Goal: Check status: Check status

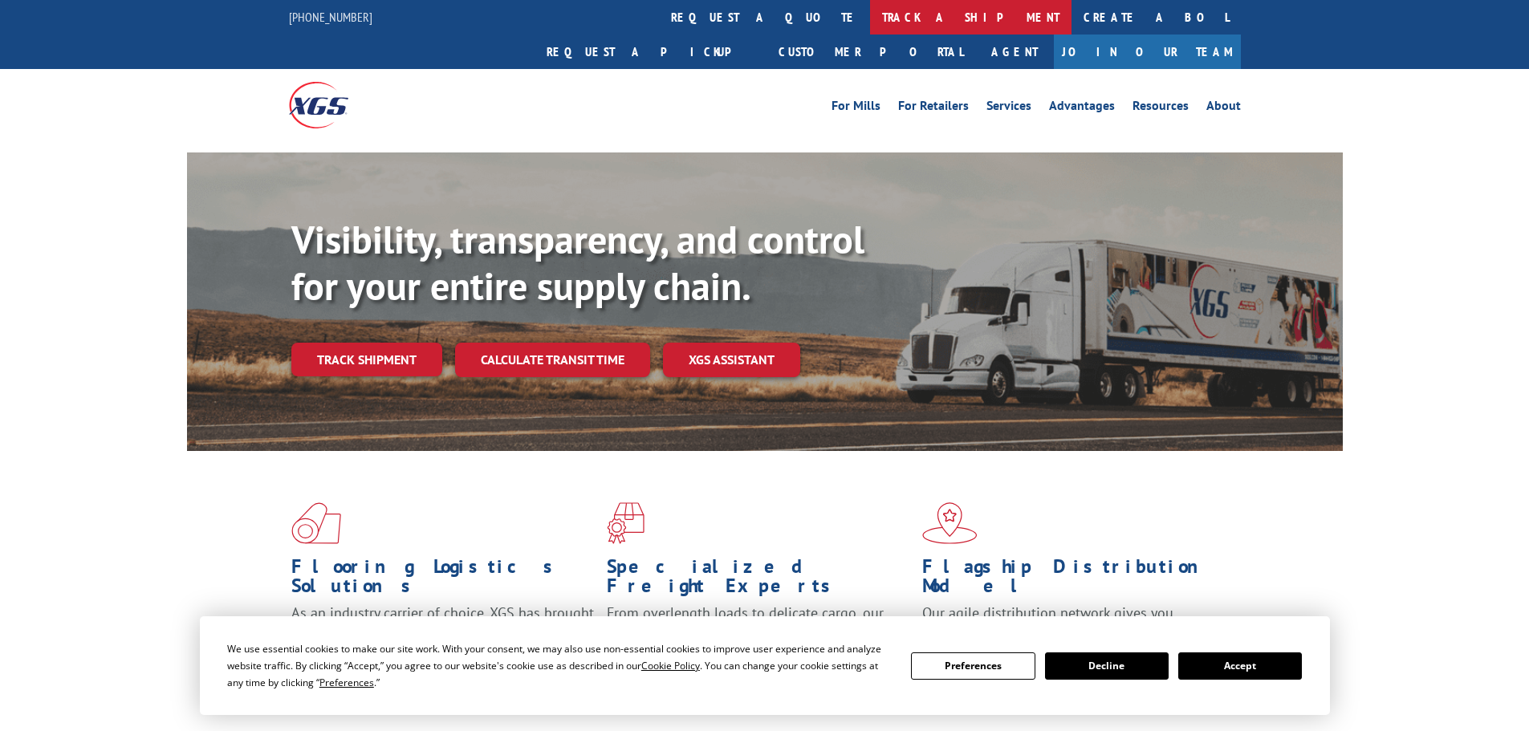
click at [870, 18] on link "track a shipment" at bounding box center [970, 17] width 201 height 35
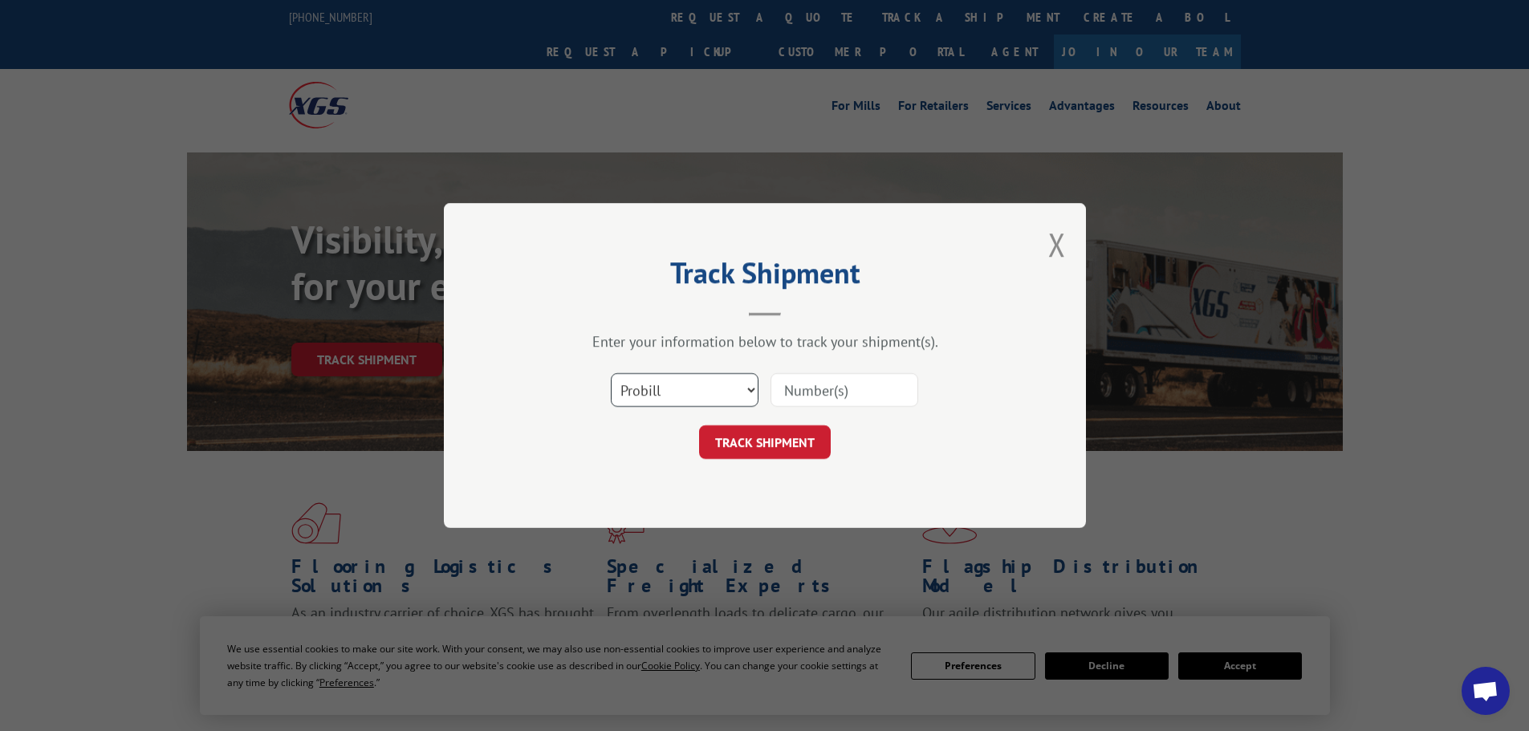
click at [670, 397] on select "Select category... Probill BOL PO" at bounding box center [685, 390] width 148 height 34
select select "bol"
click at [611, 373] on select "Select category... Probill BOL PO" at bounding box center [685, 390] width 148 height 34
click at [814, 395] on input at bounding box center [845, 390] width 148 height 34
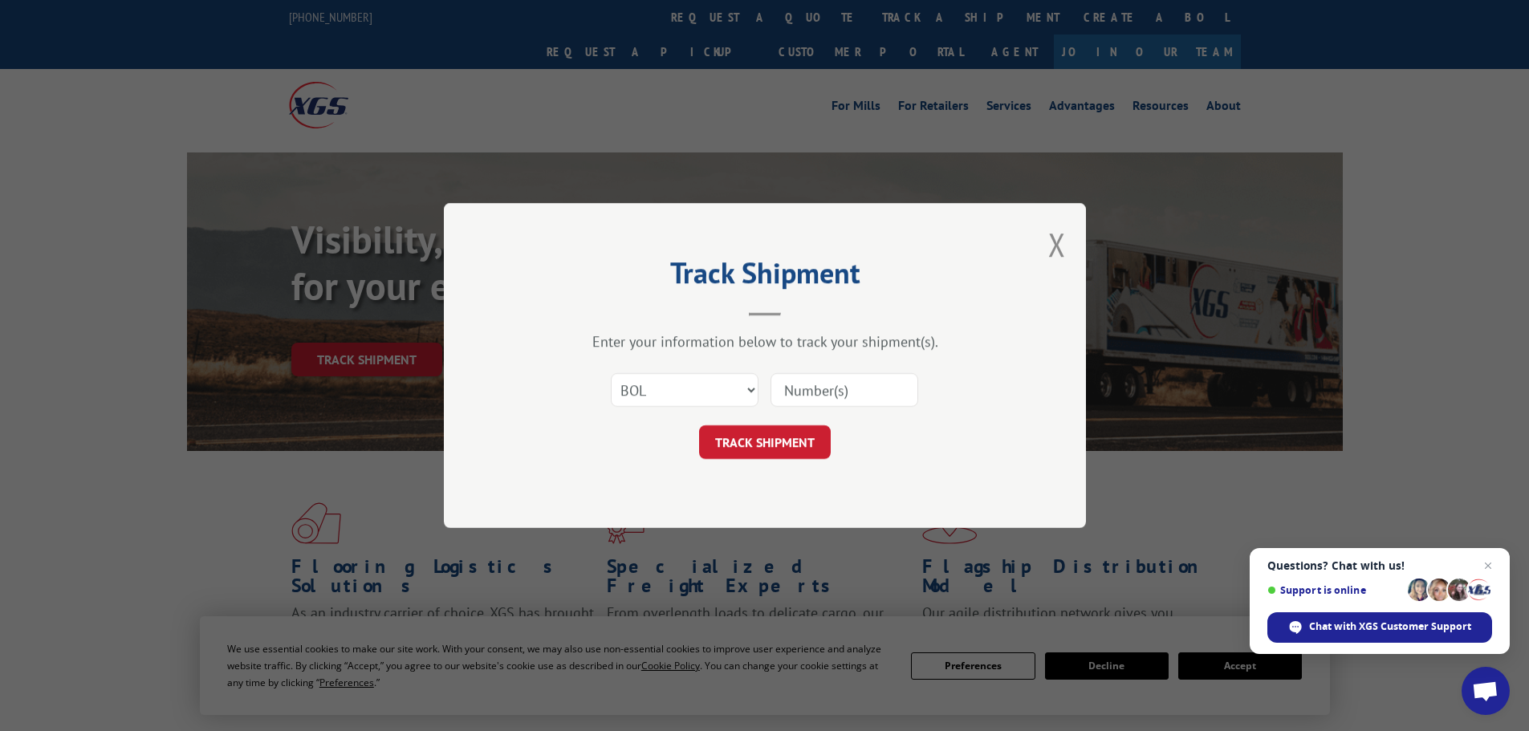
paste input "5574312"
type input "5574312"
click at [769, 428] on button "TRACK SHIPMENT" at bounding box center [765, 442] width 132 height 34
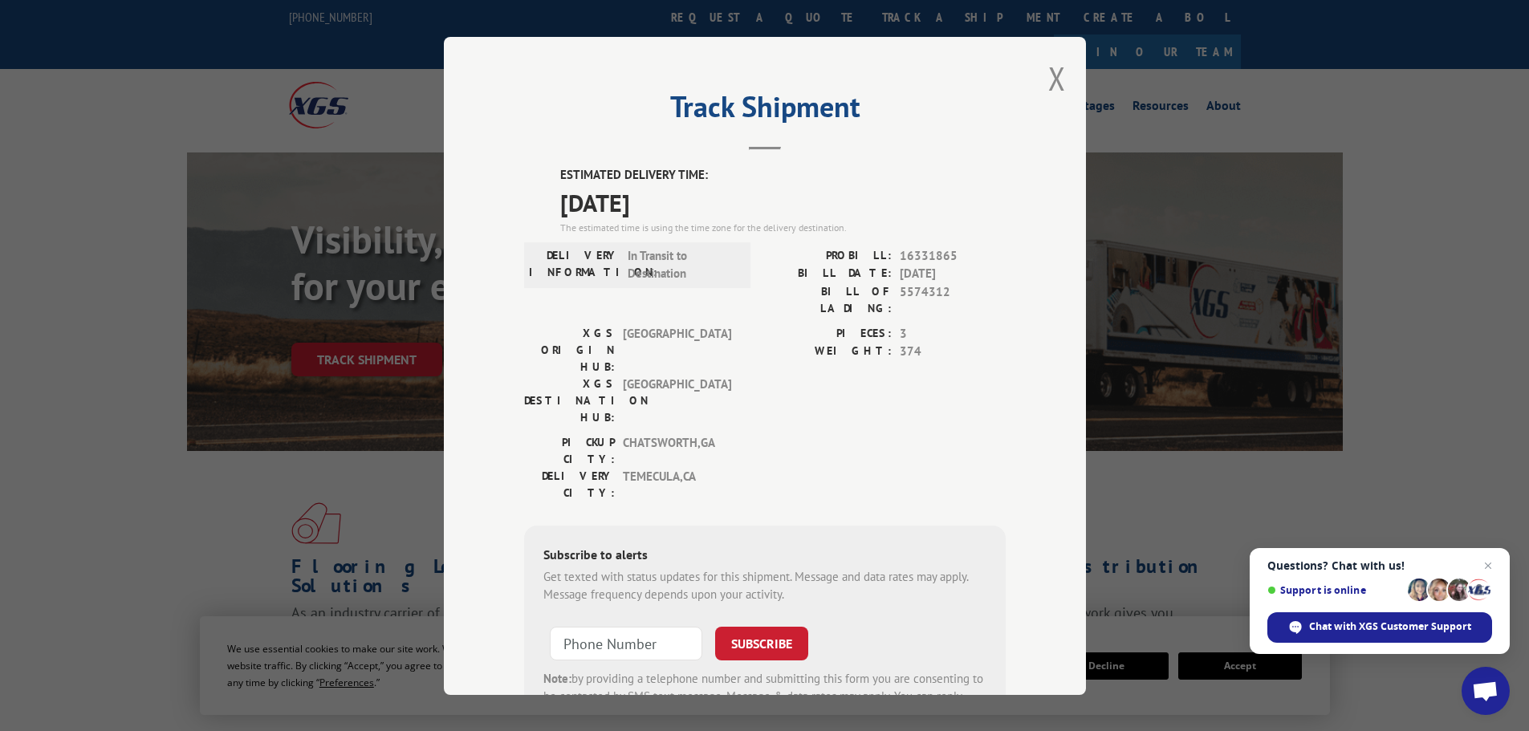
drag, startPoint x: 555, startPoint y: 199, endPoint x: 687, endPoint y: 205, distance: 131.8
click at [687, 205] on span "[DATE]" at bounding box center [782, 202] width 445 height 36
copy span "[DATE]"
click at [810, 269] on label "BILL DATE:" at bounding box center [828, 274] width 127 height 18
click at [1048, 82] on button "Close modal" at bounding box center [1057, 78] width 18 height 43
